Goal: Navigation & Orientation: Find specific page/section

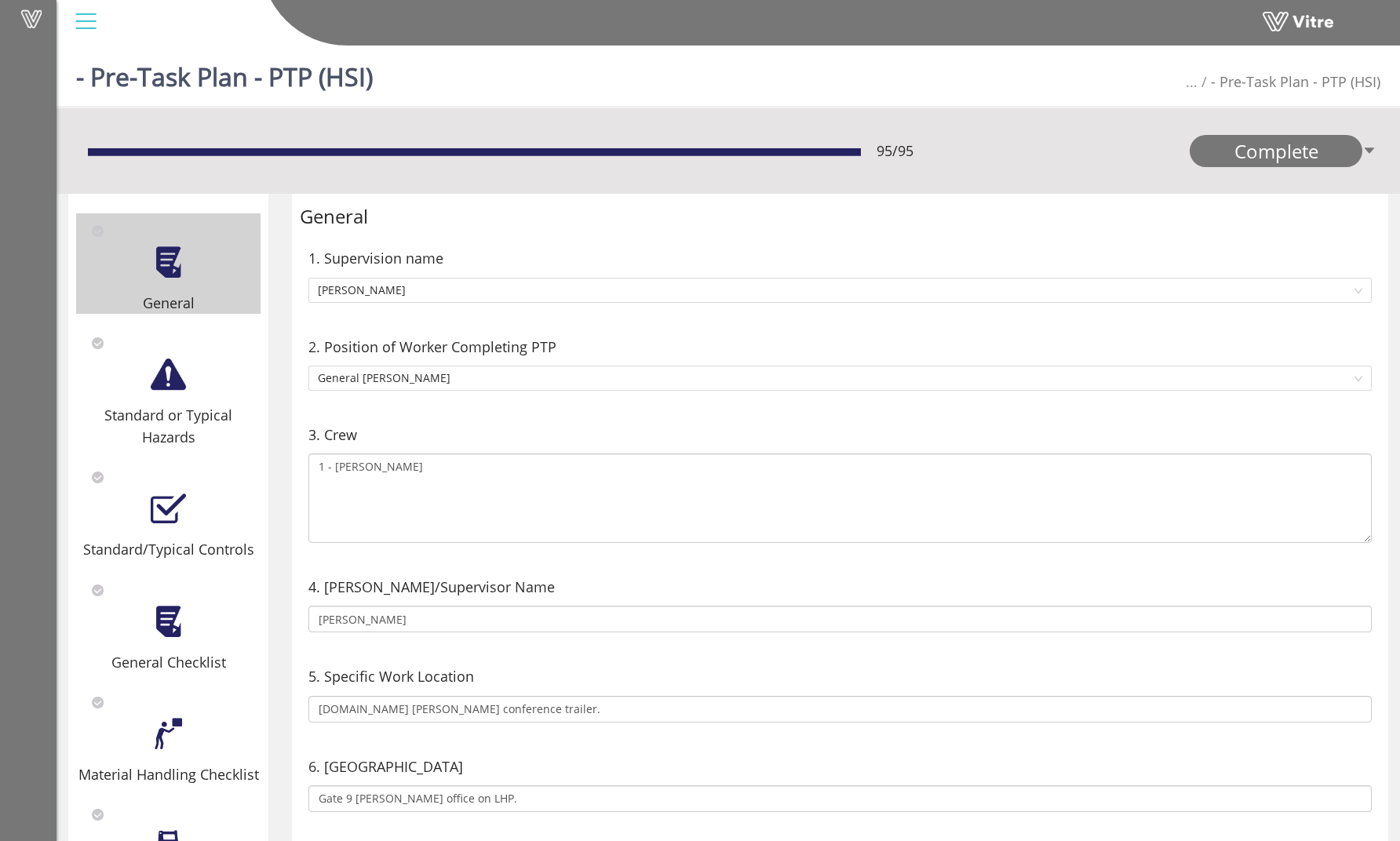
click at [34, 16] on span at bounding box center [32, 19] width 39 height 19
click at [35, 12] on span at bounding box center [32, 19] width 39 height 19
